Goal: Check status: Check status

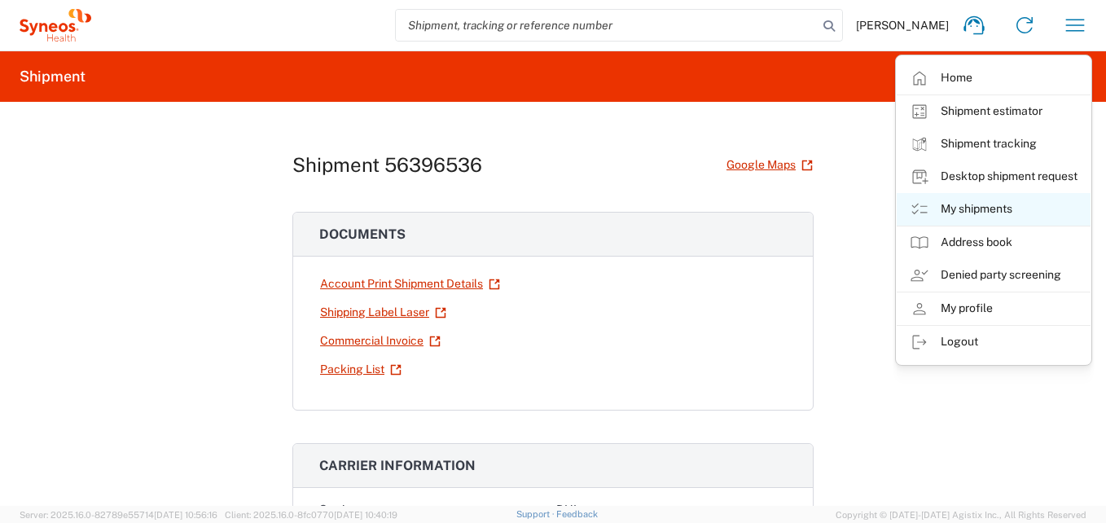
drag, startPoint x: 0, startPoint y: 0, endPoint x: 962, endPoint y: 202, distance: 983.2
click at [962, 202] on link "My shipments" at bounding box center [993, 209] width 194 height 33
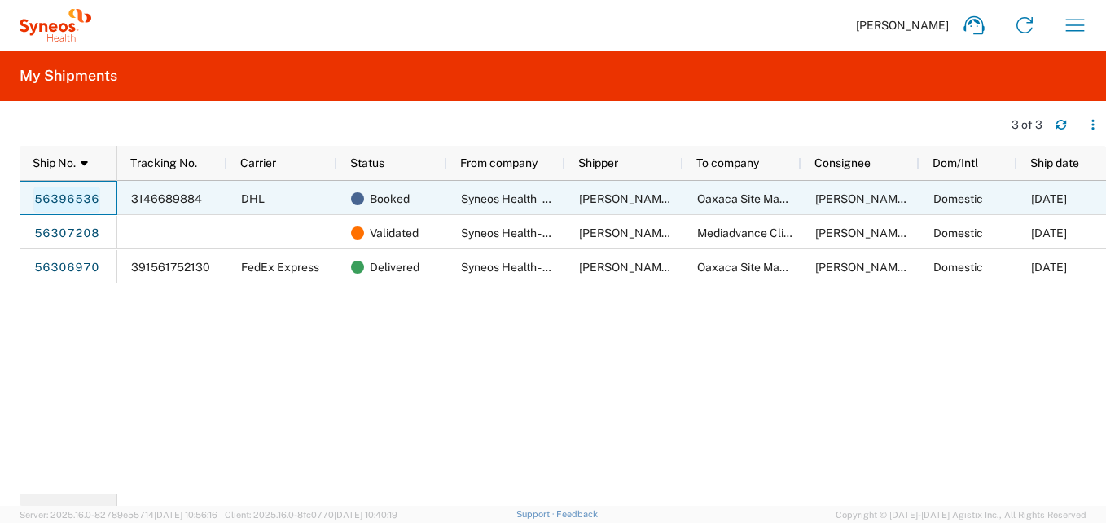
click at [68, 199] on link "56396536" at bounding box center [66, 199] width 67 height 26
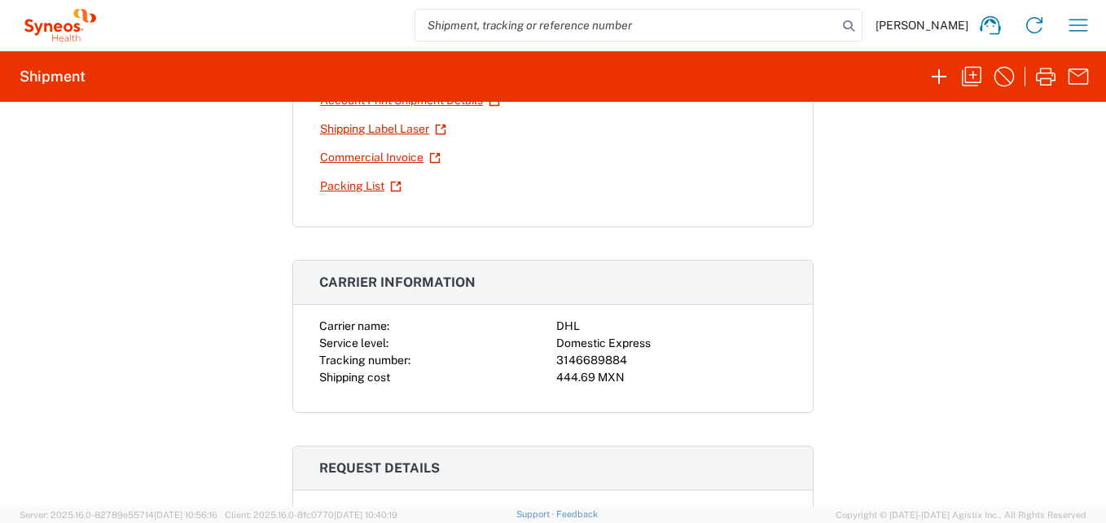
scroll to position [326, 0]
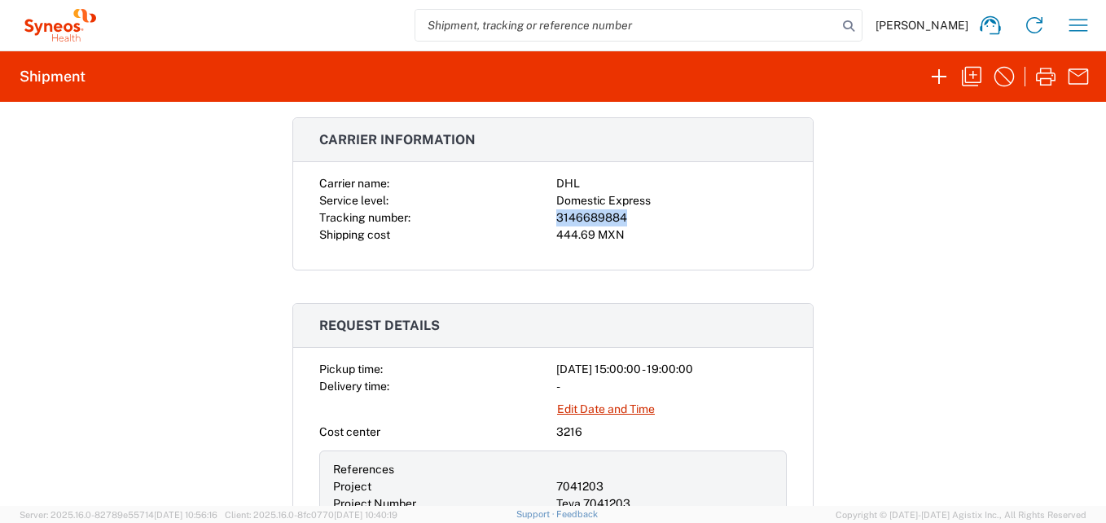
drag, startPoint x: 619, startPoint y: 218, endPoint x: 541, endPoint y: 213, distance: 77.5
click at [541, 213] on div "Carrier name: DHL Service level: Domestic Express Tracking number: 3146689884 S…" at bounding box center [552, 209] width 467 height 68
copy div "3146689884"
click at [1077, 22] on icon "button" at bounding box center [1078, 25] width 26 height 26
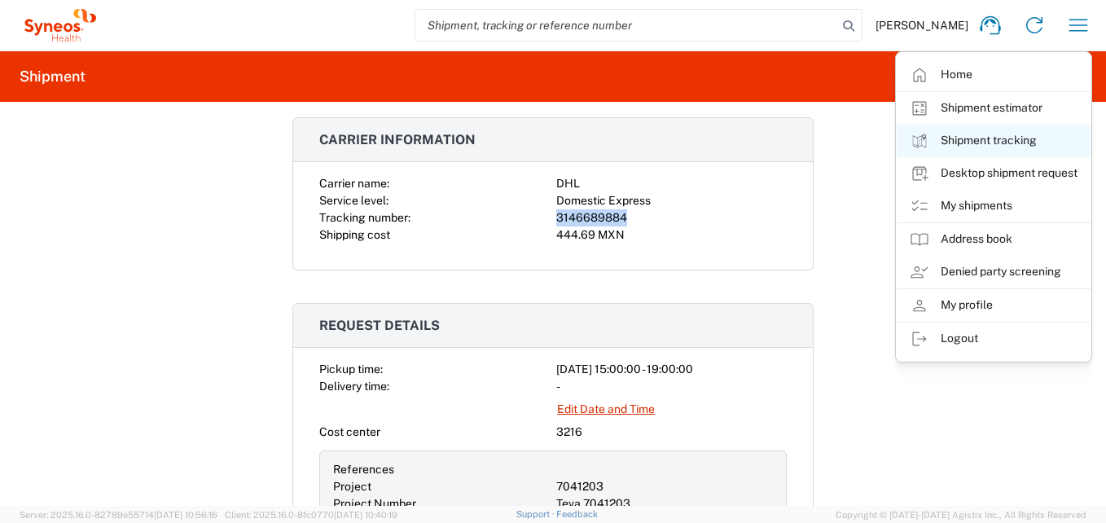
click at [997, 146] on link "Shipment tracking" at bounding box center [993, 141] width 194 height 33
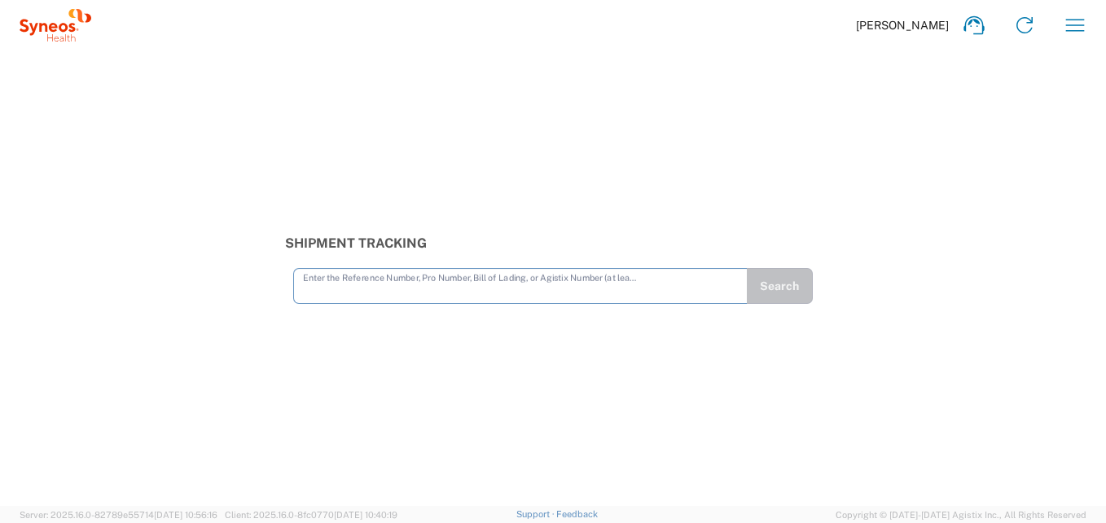
click at [359, 286] on input "text" at bounding box center [520, 284] width 435 height 28
type input "3146689884"
click at [776, 284] on button "Search" at bounding box center [779, 286] width 67 height 36
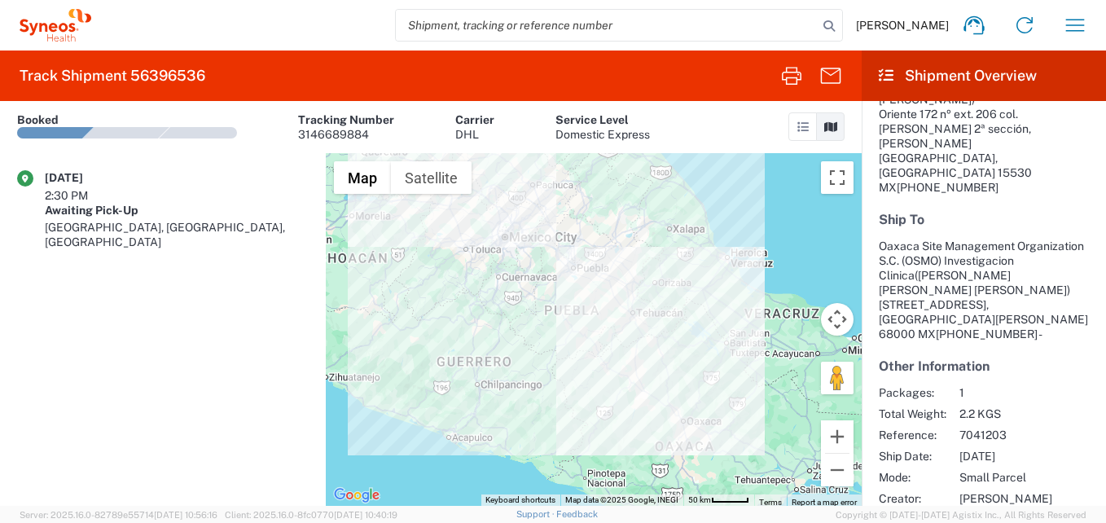
scroll to position [300, 0]
